Goal: Information Seeking & Learning: Learn about a topic

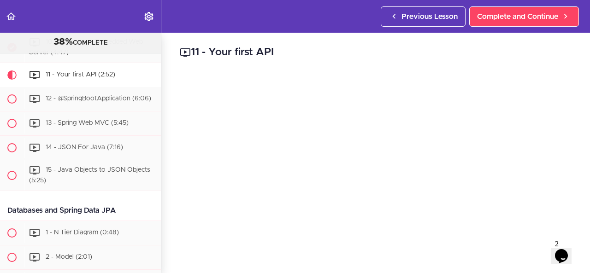
click at [568, 253] on icon "$i18n('chat', 'chat_widget')" at bounding box center [561, 256] width 13 height 14
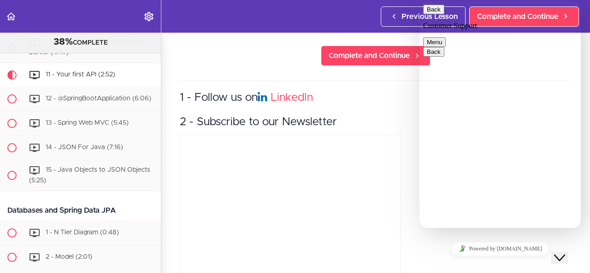
scroll to position [267, 0]
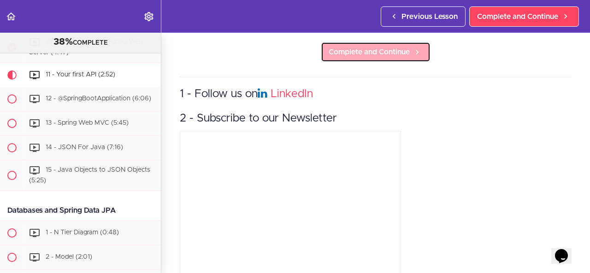
click at [392, 50] on span "Complete and Continue" at bounding box center [369, 52] width 81 height 11
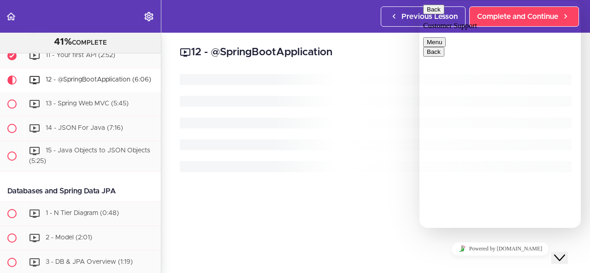
scroll to position [444, 0]
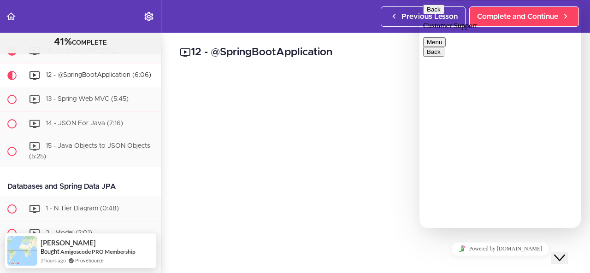
click at [565, 253] on icon "Close Chat This icon closes the chat window." at bounding box center [559, 258] width 11 height 11
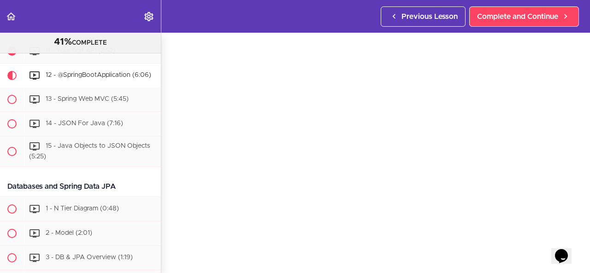
scroll to position [22, 0]
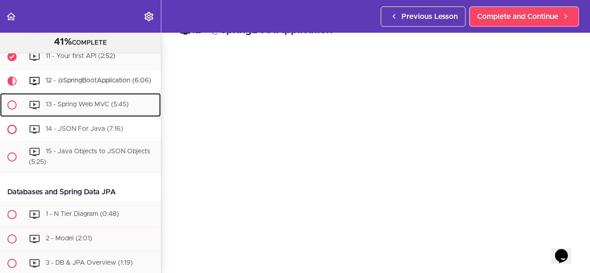
click at [126, 115] on div "13 - Spring Web MVC (5:45)" at bounding box center [92, 105] width 137 height 20
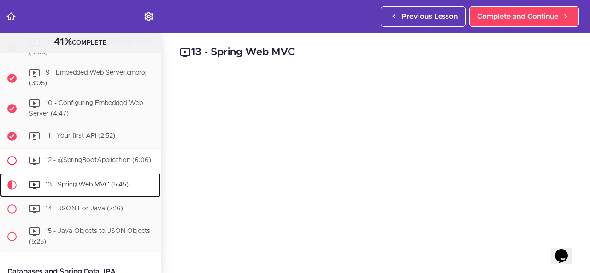
scroll to position [352, 0]
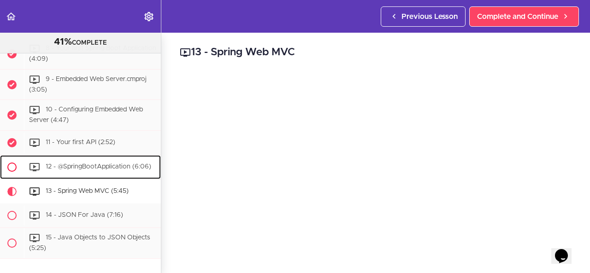
click at [45, 160] on div "12 - @SpringBootApplication (6:06)" at bounding box center [92, 167] width 137 height 20
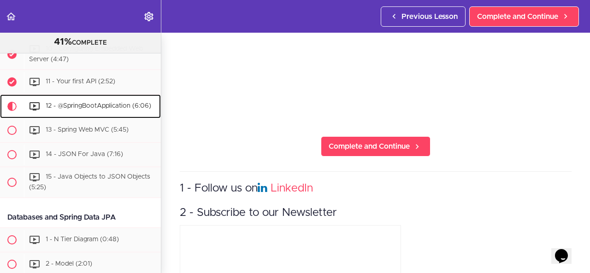
scroll to position [176, 0]
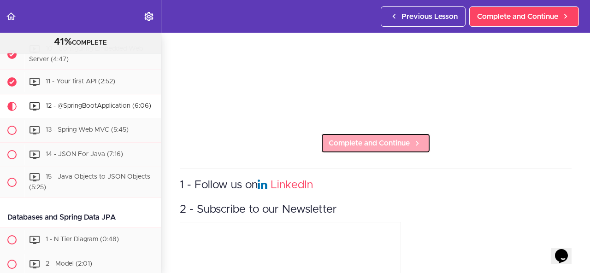
click at [393, 138] on span "Complete and Continue" at bounding box center [369, 143] width 81 height 11
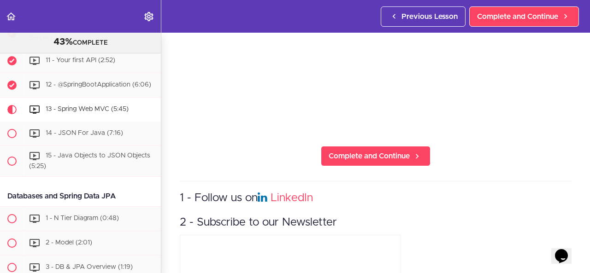
scroll to position [165, 0]
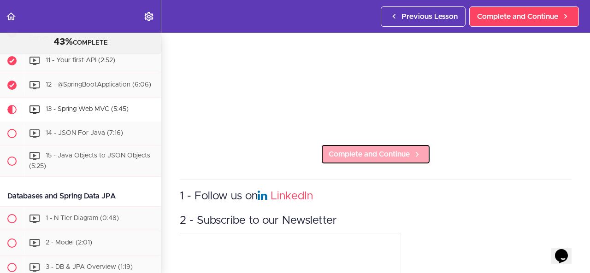
click at [369, 144] on link "Complete and Continue" at bounding box center [376, 154] width 110 height 20
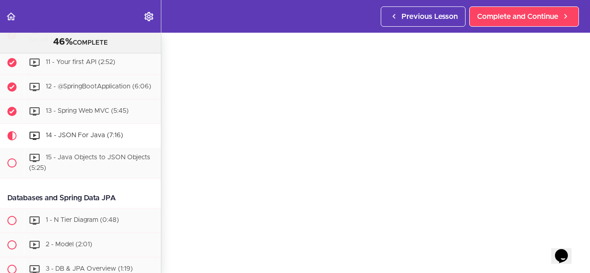
scroll to position [26, 0]
